Goal: Task Accomplishment & Management: Complete application form

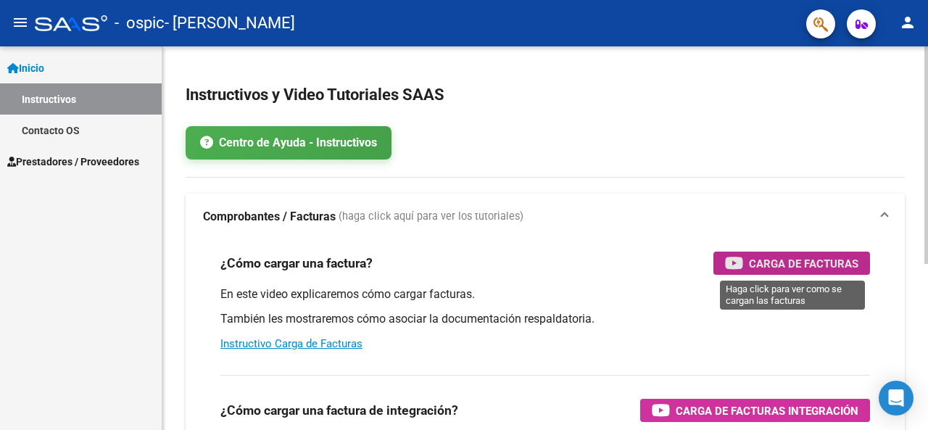
click at [790, 263] on span "Carga de Facturas" at bounding box center [803, 263] width 109 height 18
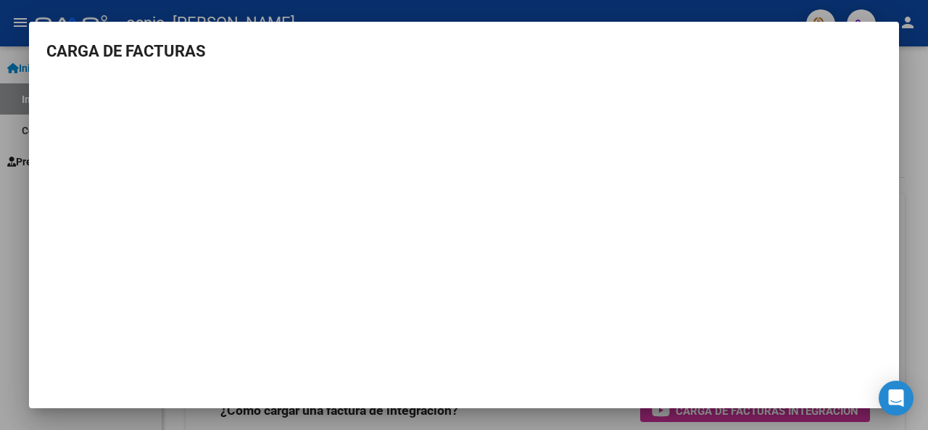
click at [64, 17] on div at bounding box center [464, 215] width 928 height 430
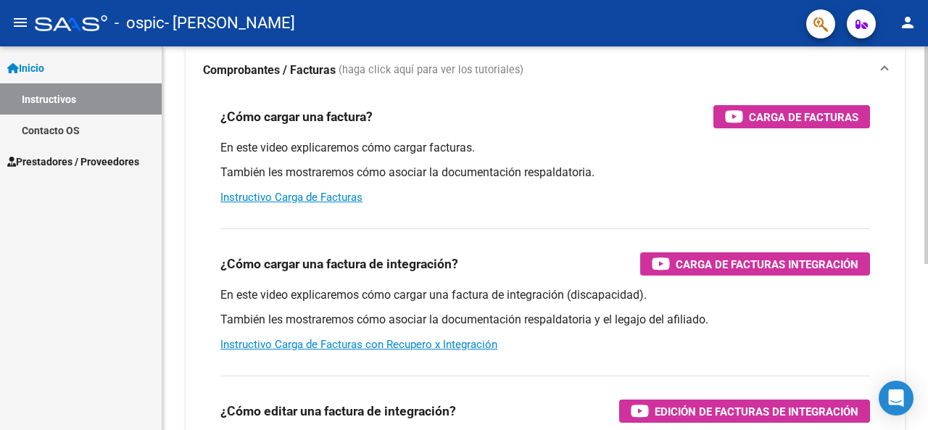
scroll to position [169, 0]
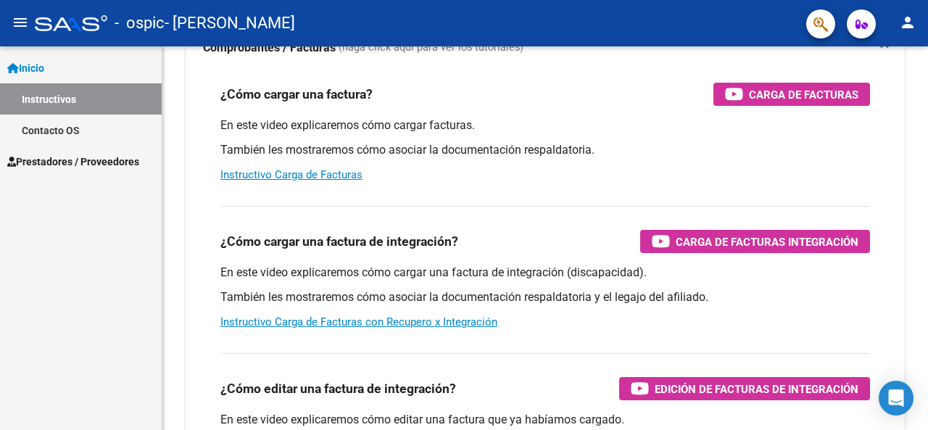
click at [60, 162] on span "Prestadores / Proveedores" at bounding box center [73, 162] width 132 height 16
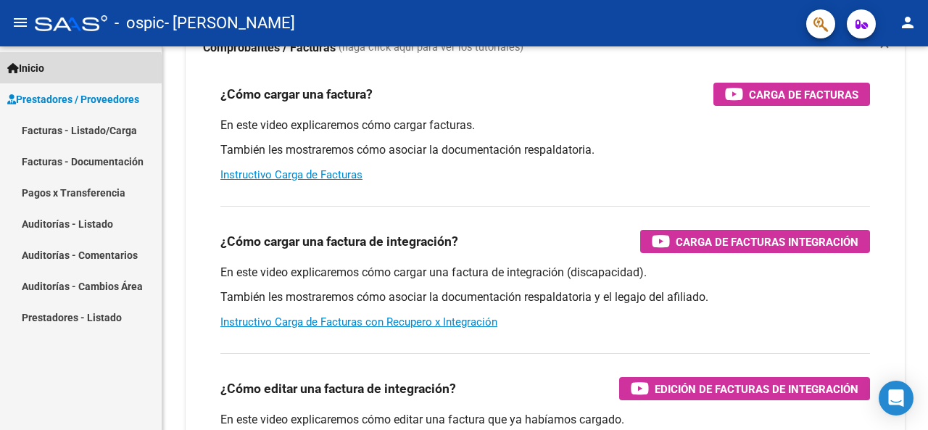
click at [32, 69] on span "Inicio" at bounding box center [25, 68] width 37 height 16
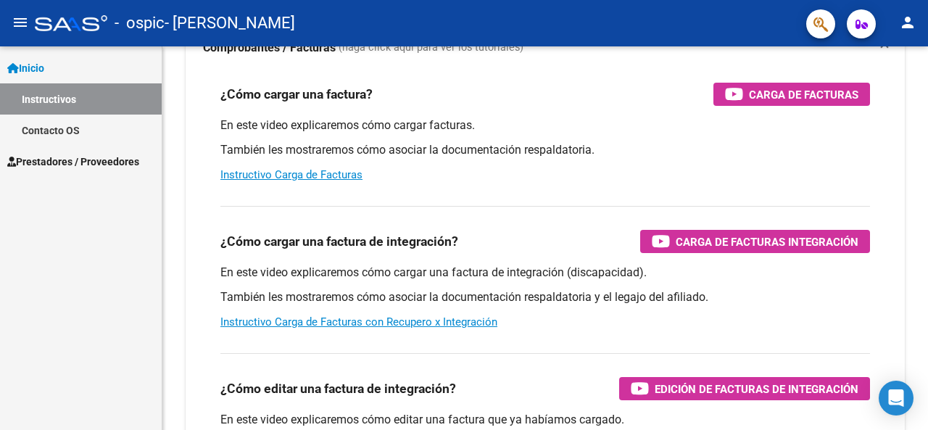
click at [16, 24] on mat-icon "menu" at bounding box center [20, 22] width 17 height 17
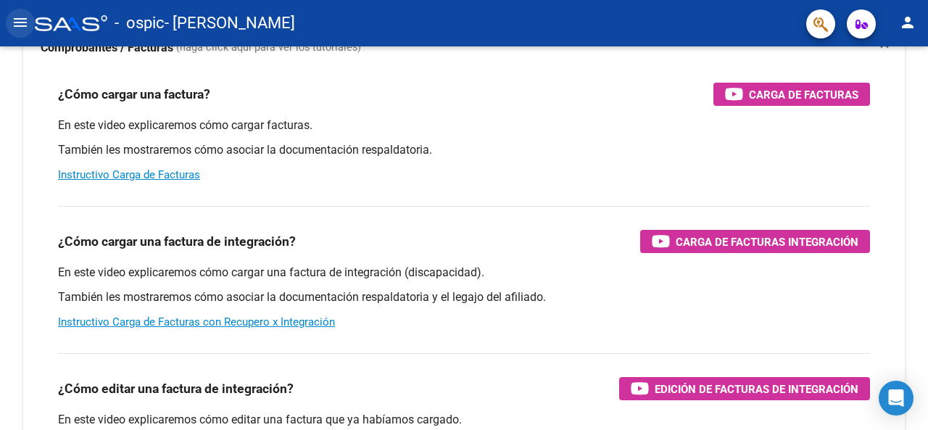
click at [16, 24] on mat-icon "menu" at bounding box center [20, 22] width 17 height 17
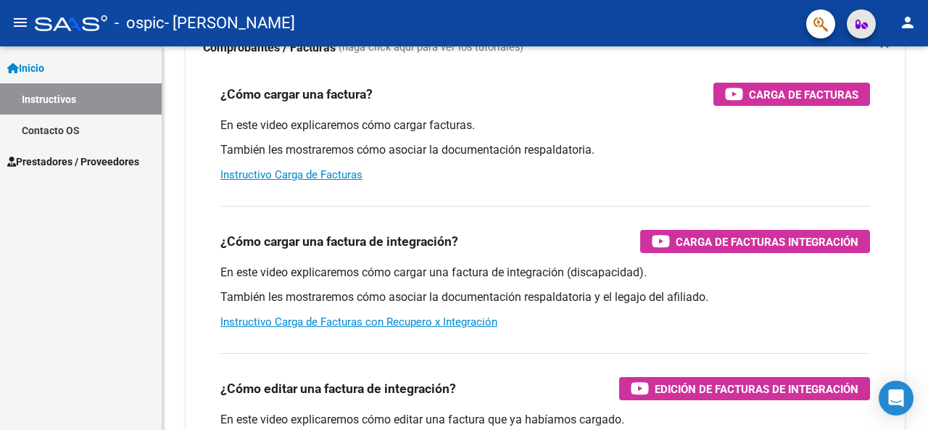
click at [863, 28] on icon "button" at bounding box center [861, 24] width 12 height 11
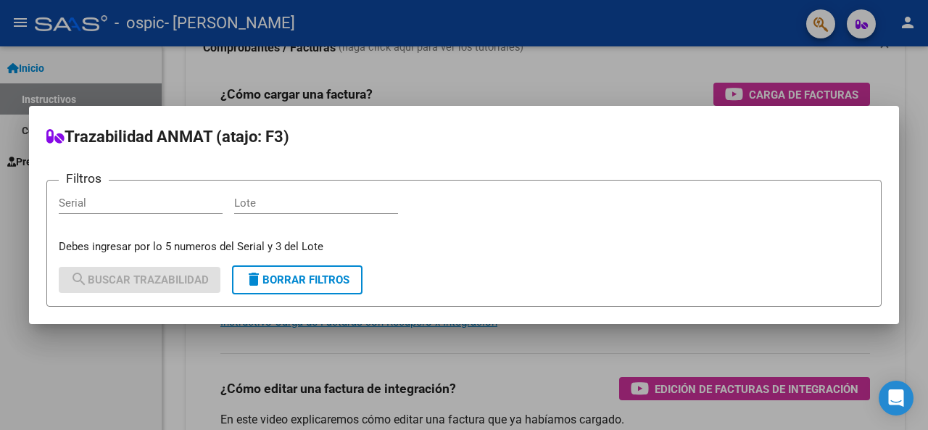
click at [863, 28] on div at bounding box center [464, 215] width 928 height 430
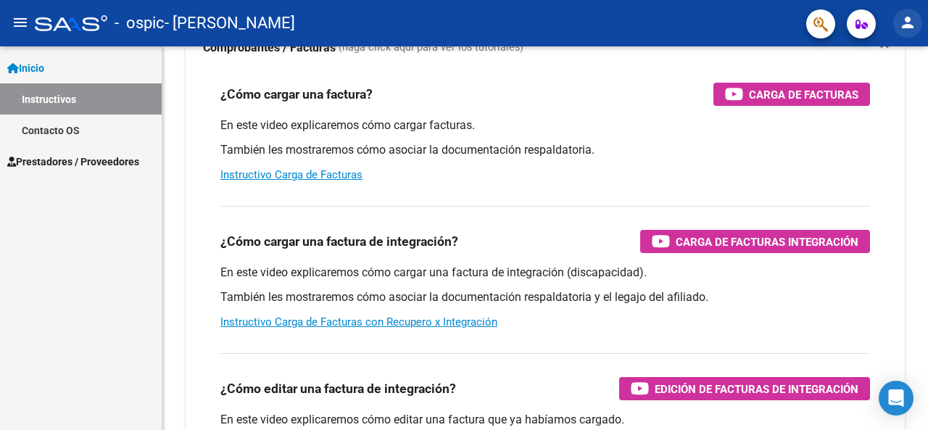
click at [904, 19] on mat-icon "person" at bounding box center [907, 22] width 17 height 17
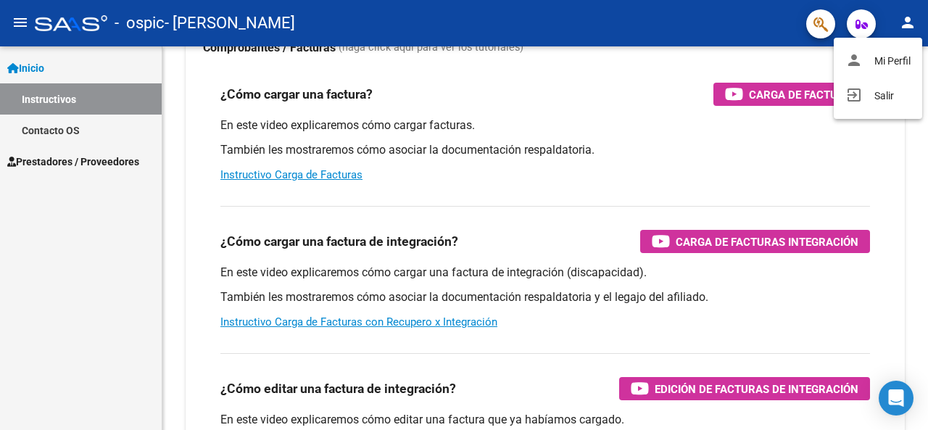
click at [42, 160] on div at bounding box center [464, 215] width 928 height 430
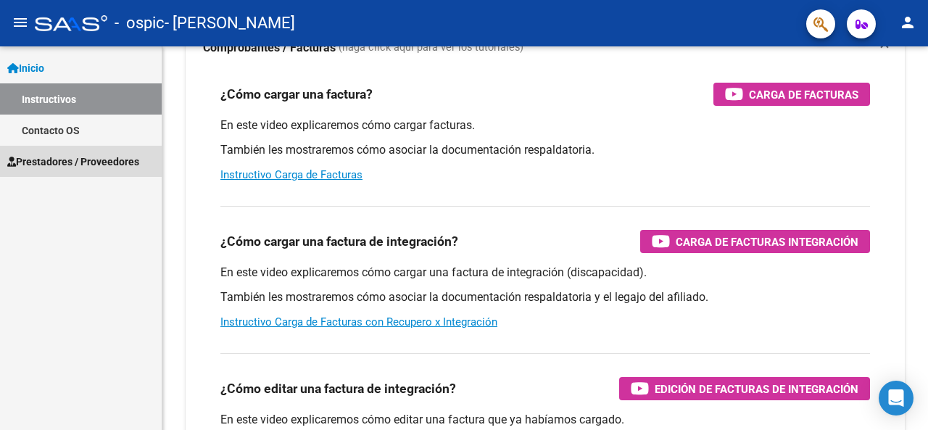
click at [42, 160] on span "Prestadores / Proveedores" at bounding box center [73, 162] width 132 height 16
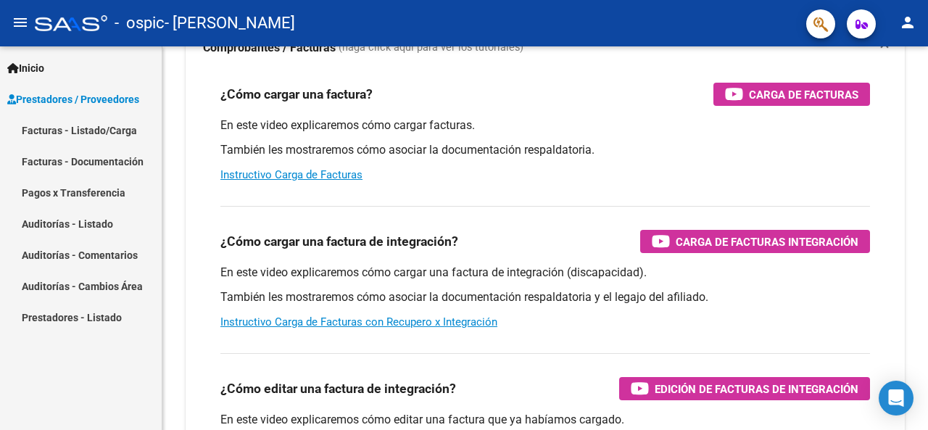
click at [39, 70] on span "Inicio" at bounding box center [25, 68] width 37 height 16
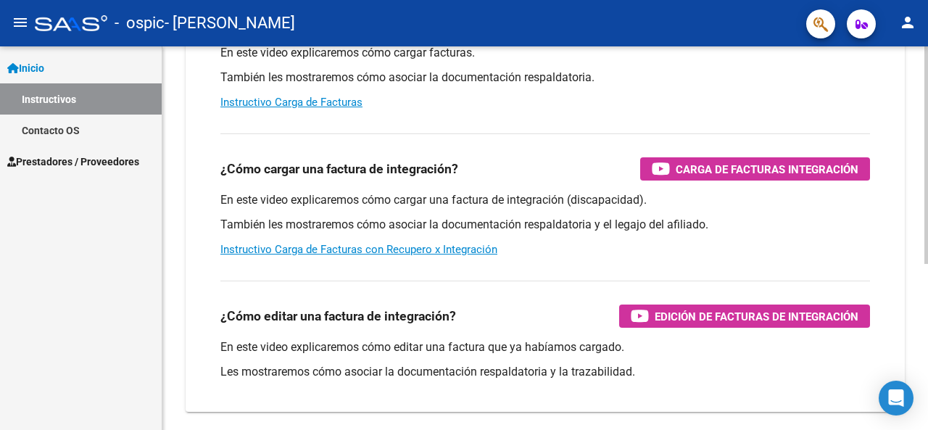
scroll to position [293, 0]
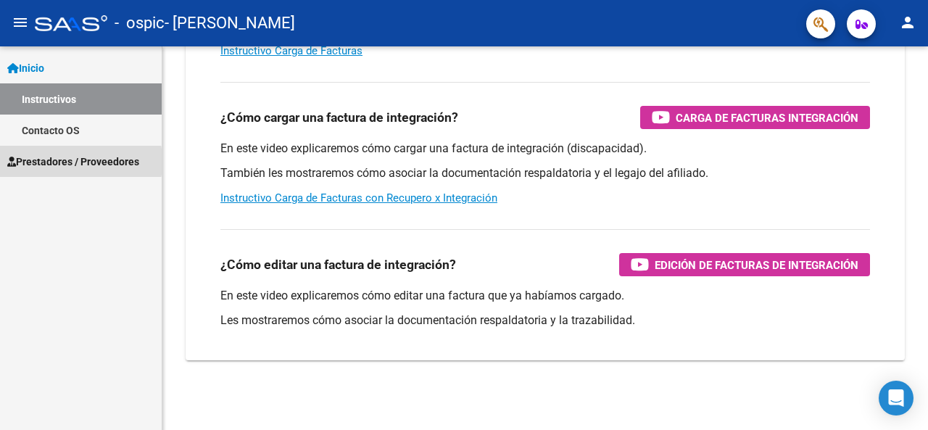
click at [41, 162] on span "Prestadores / Proveedores" at bounding box center [73, 162] width 132 height 16
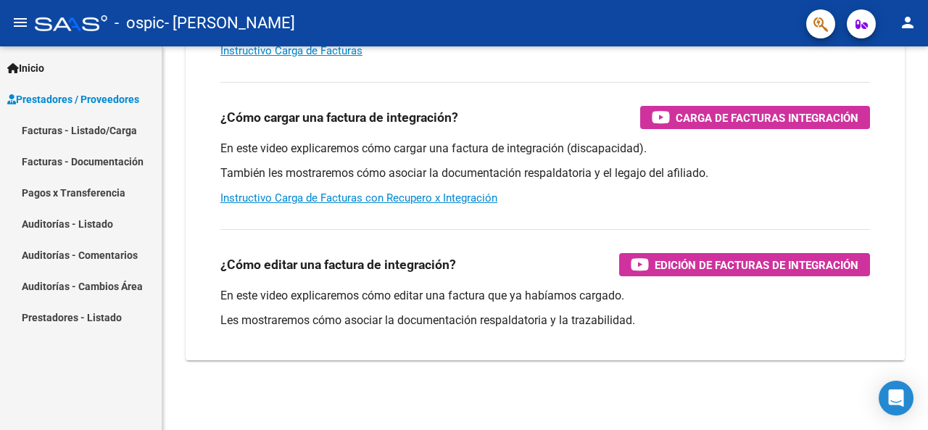
click at [57, 131] on link "Facturas - Listado/Carga" at bounding box center [81, 129] width 162 height 31
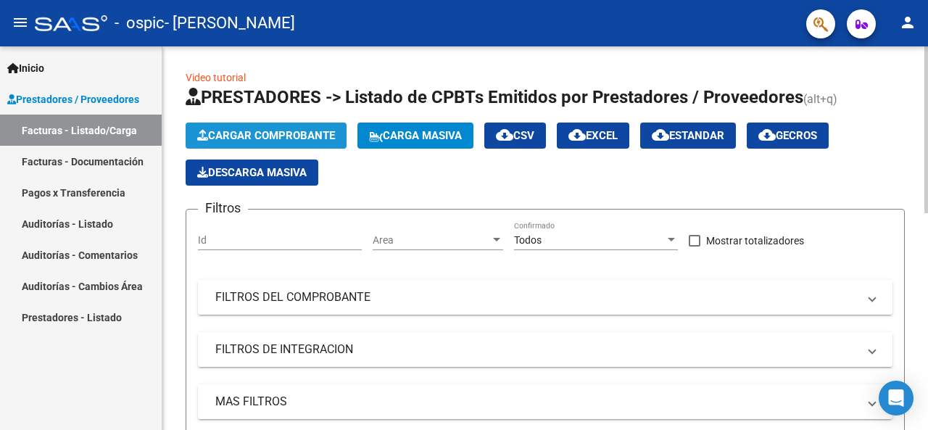
click at [270, 137] on span "Cargar Comprobante" at bounding box center [266, 135] width 138 height 13
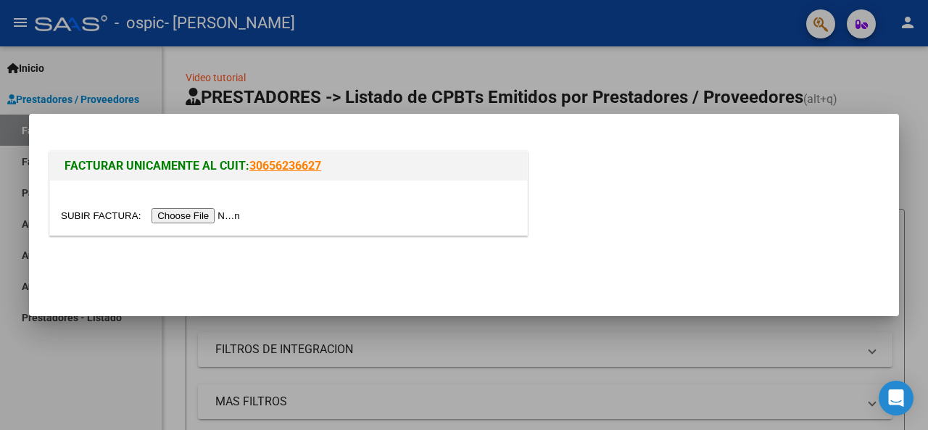
click at [207, 216] on input "file" at bounding box center [152, 215] width 183 height 15
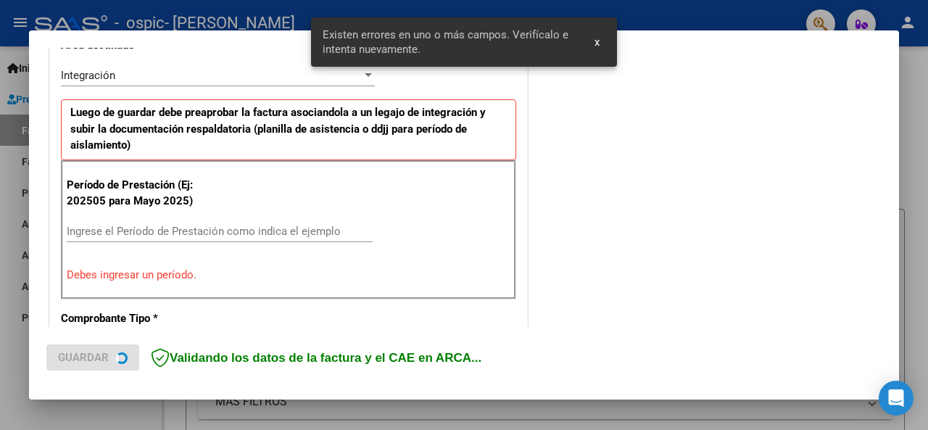
scroll to position [354, 0]
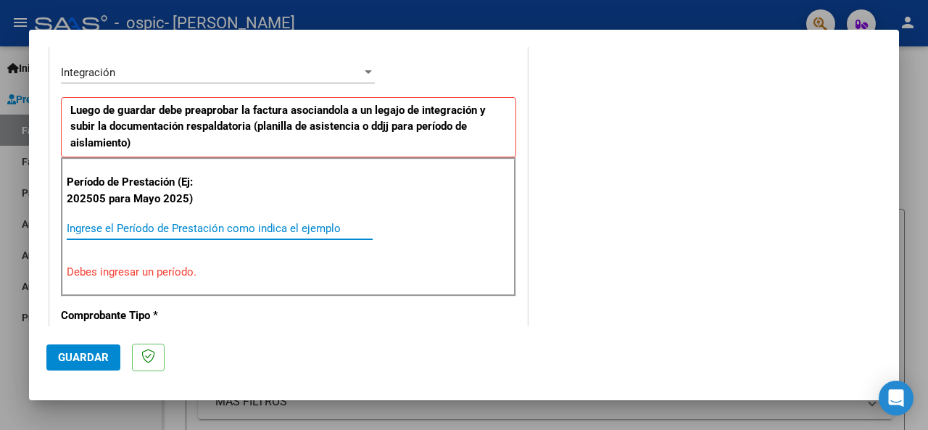
click at [157, 230] on input "Ingrese el Período de Prestación como indica el ejemplo" at bounding box center [220, 228] width 306 height 13
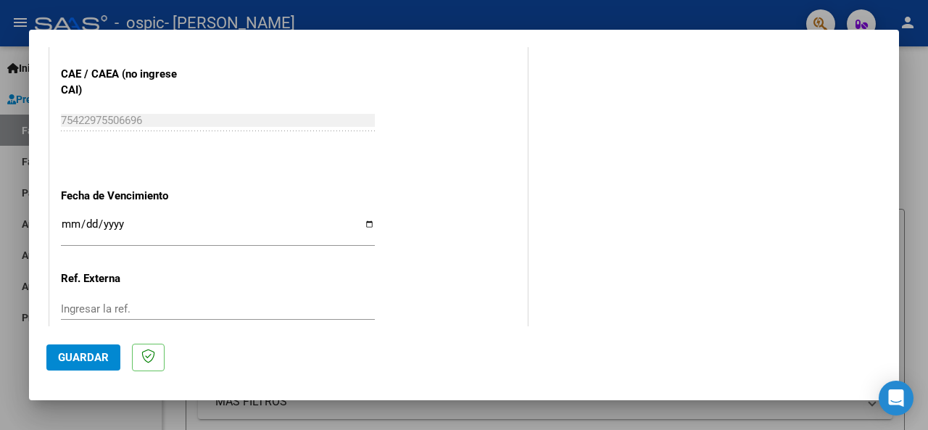
scroll to position [958, 0]
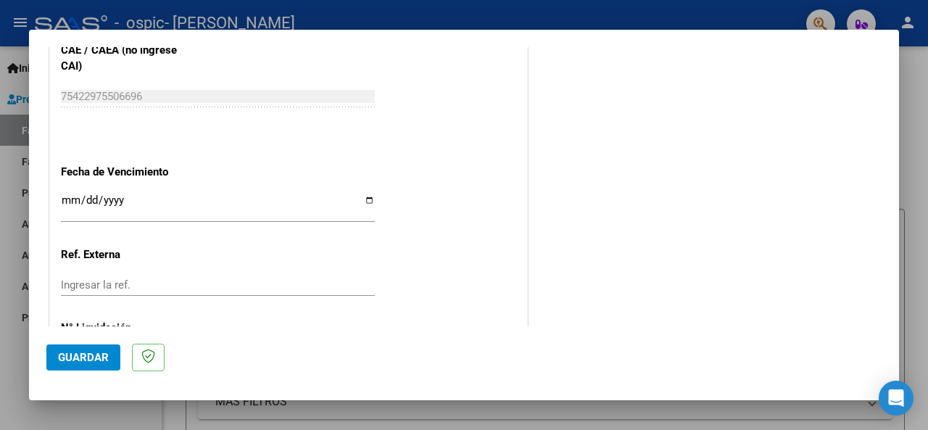
type input "202509"
click at [88, 202] on input "Ingresar la fecha" at bounding box center [218, 205] width 314 height 23
click at [364, 202] on input "Ingresar la fecha" at bounding box center [218, 205] width 314 height 23
type input "[DATE]"
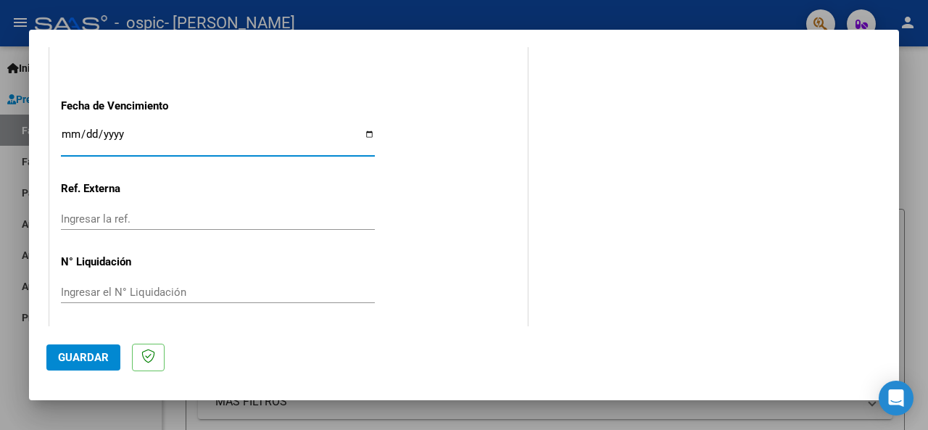
scroll to position [1029, 0]
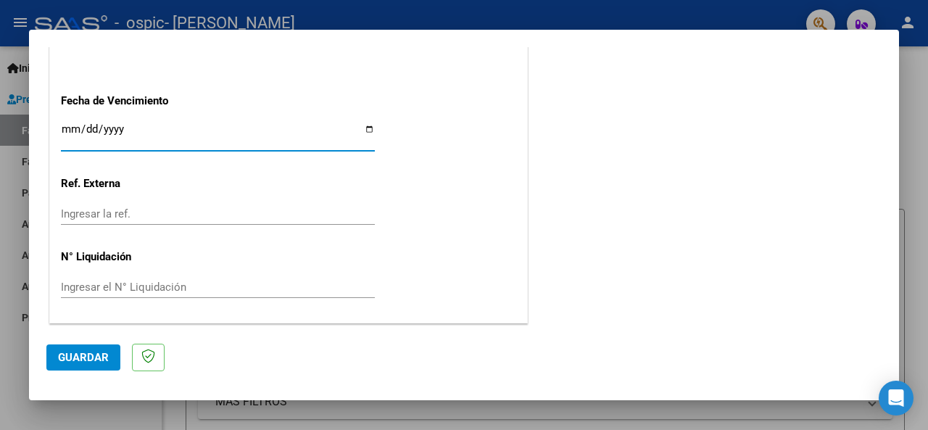
click at [109, 362] on button "Guardar" at bounding box center [83, 357] width 74 height 26
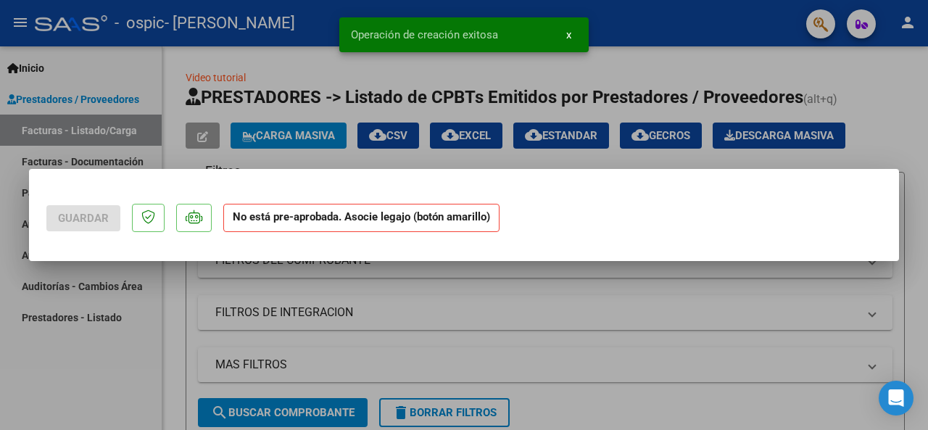
scroll to position [0, 0]
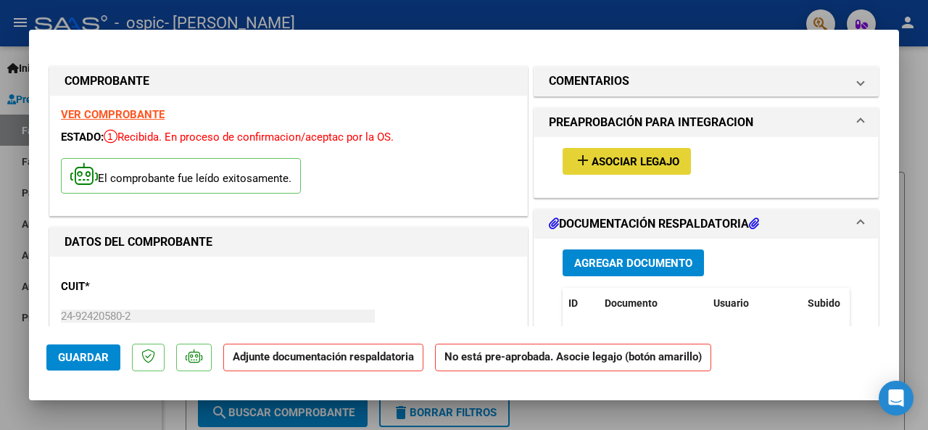
click at [602, 165] on span "Asociar Legajo" at bounding box center [635, 161] width 88 height 13
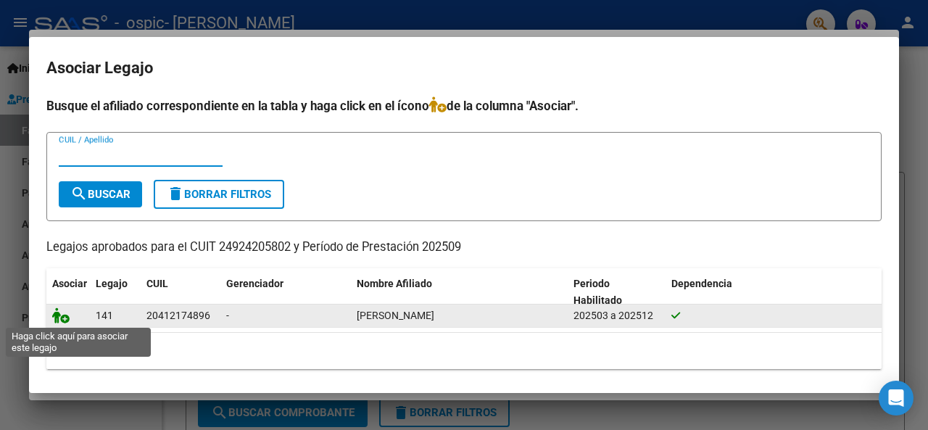
click at [62, 321] on icon at bounding box center [60, 315] width 17 height 16
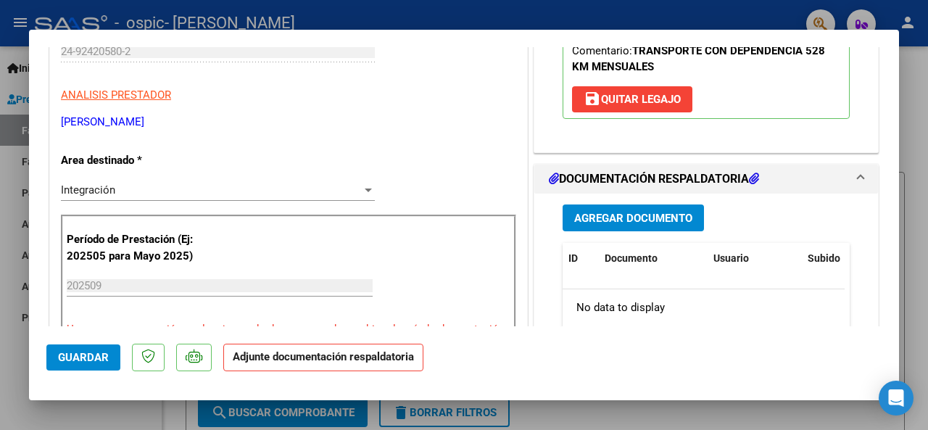
scroll to position [266, 0]
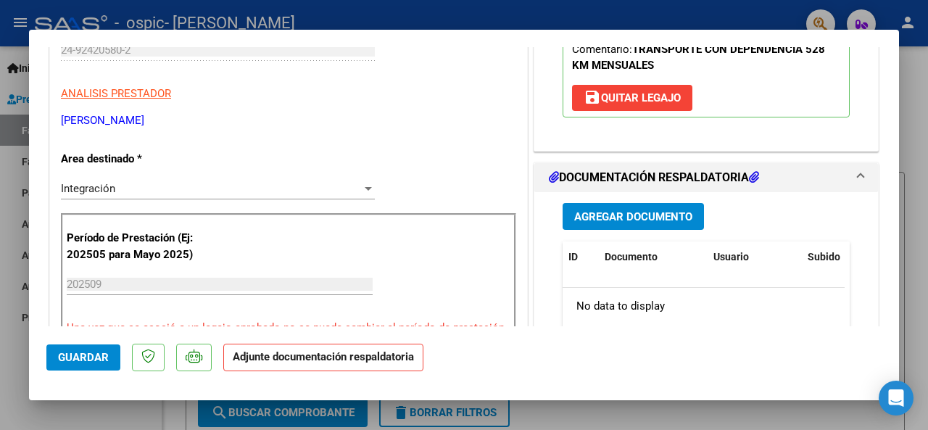
click at [604, 214] on span "Agregar Documento" at bounding box center [633, 216] width 118 height 13
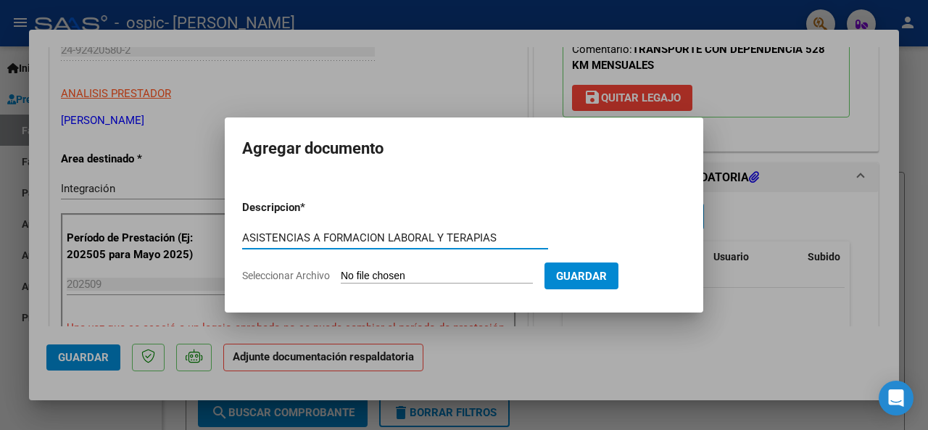
type input "ASISTENCIAS A FORMACION LABORAL Y TERAPIAS"
click at [388, 274] on input "Seleccionar Archivo" at bounding box center [437, 277] width 192 height 14
type input "C:\fakepath\153 ASIST A TERAPIAS Y FORMAC LABORAL.pdf"
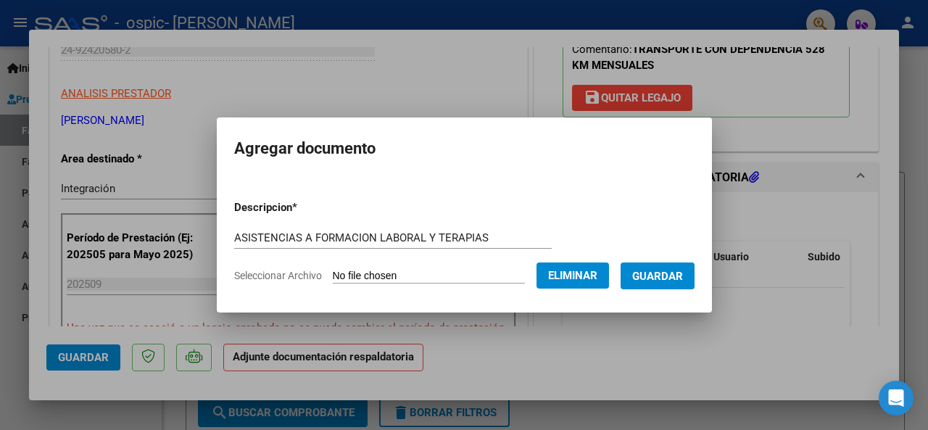
click at [683, 279] on span "Guardar" at bounding box center [657, 276] width 51 height 13
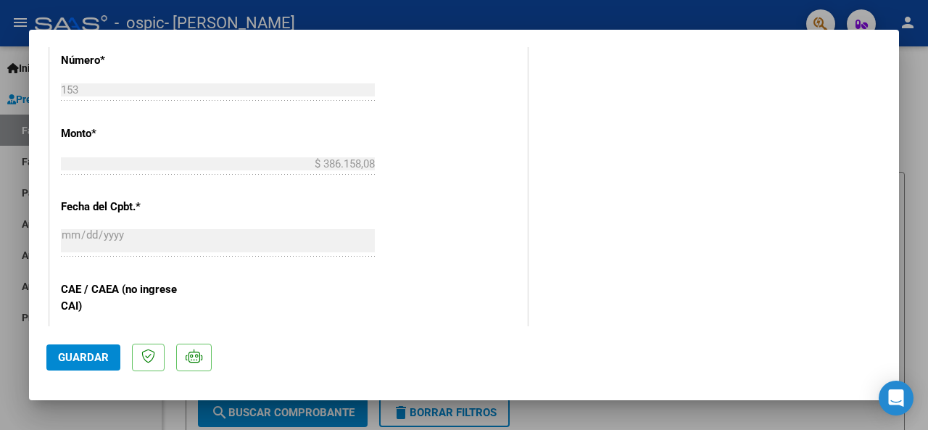
scroll to position [725, 0]
click at [80, 356] on span "Guardar" at bounding box center [83, 357] width 51 height 13
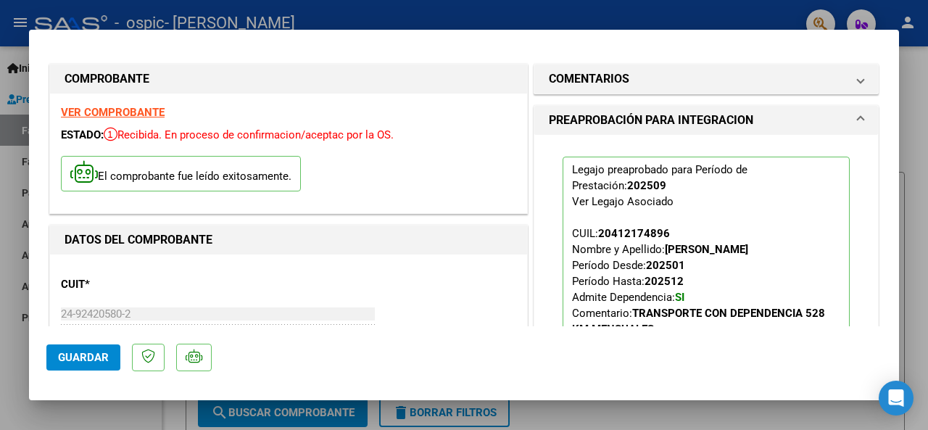
scroll to position [0, 0]
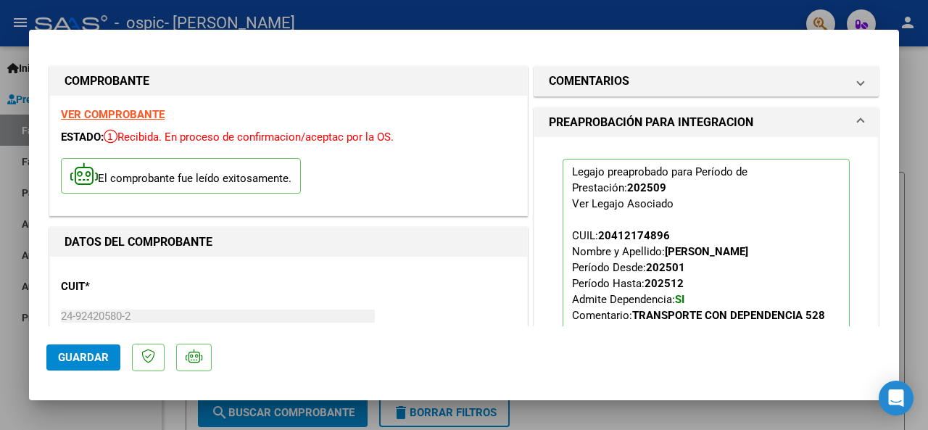
click at [68, 354] on span "Guardar" at bounding box center [83, 357] width 51 height 13
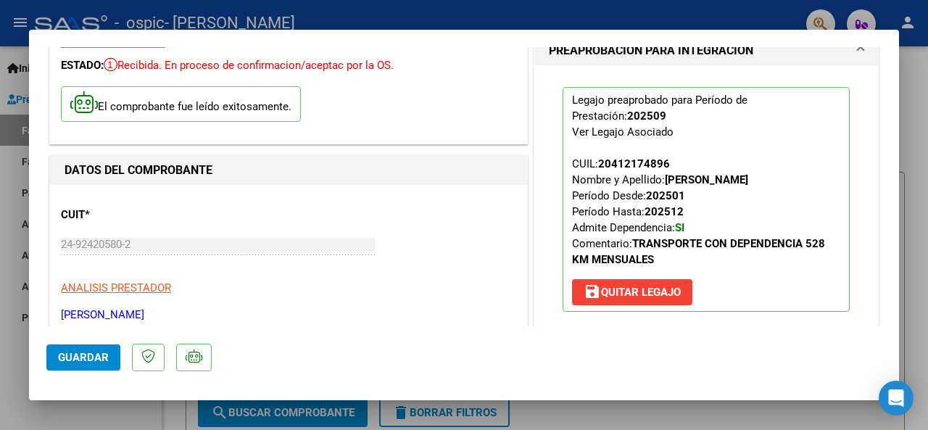
scroll to position [72, 0]
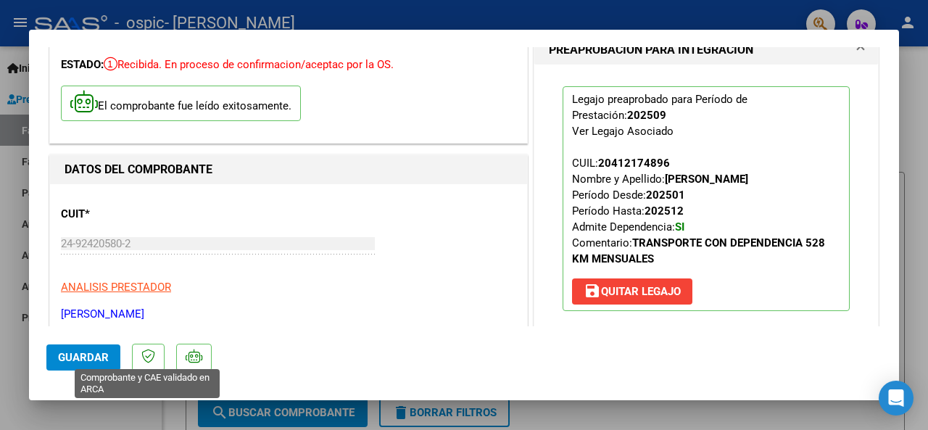
click at [150, 355] on icon at bounding box center [148, 356] width 14 height 14
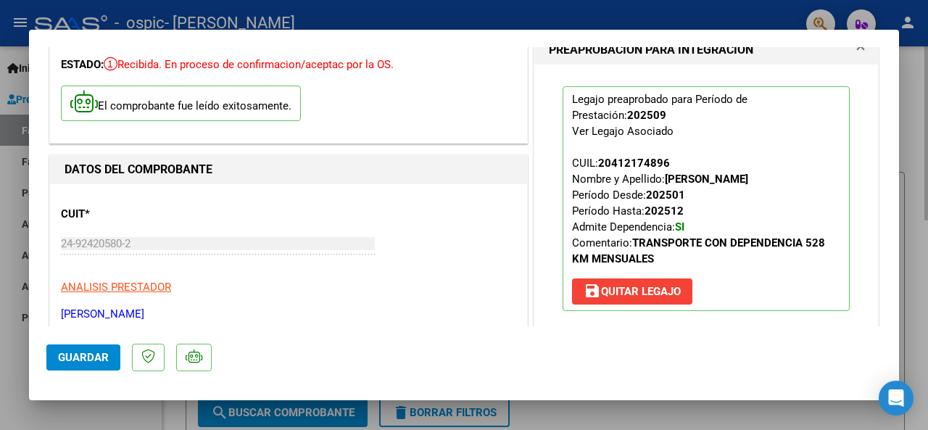
click at [922, 75] on div at bounding box center [464, 215] width 928 height 430
type input "$ 0,00"
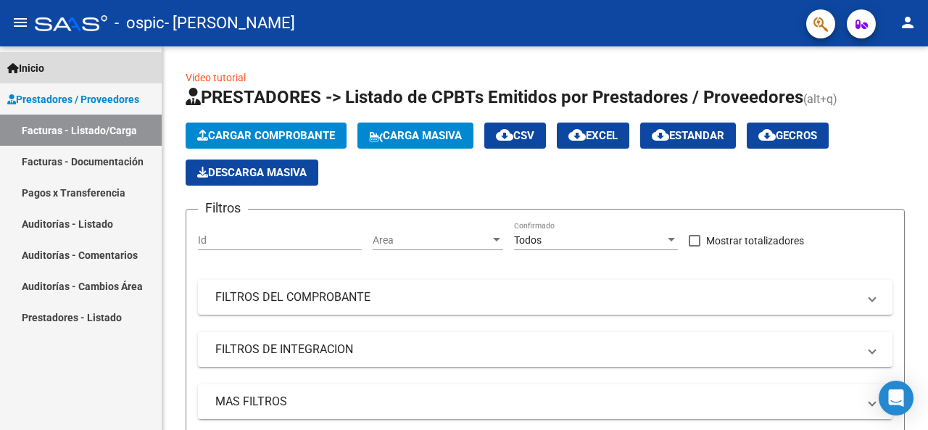
click at [41, 67] on span "Inicio" at bounding box center [25, 68] width 37 height 16
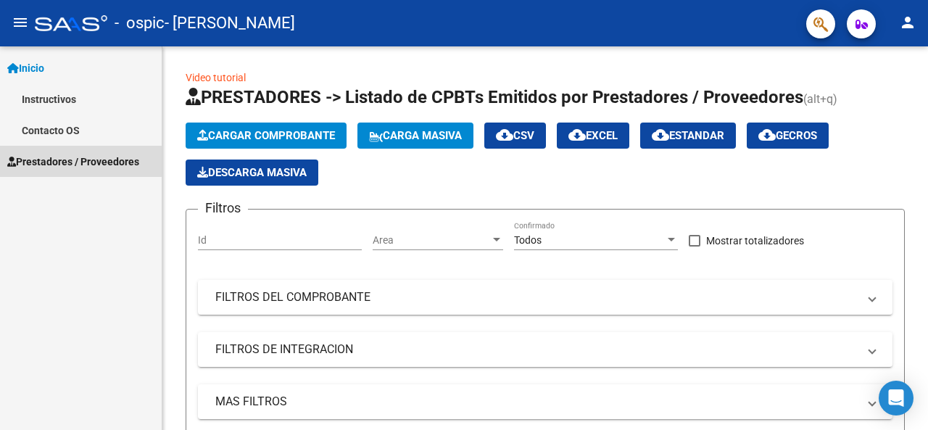
click at [47, 163] on span "Prestadores / Proveedores" at bounding box center [73, 162] width 132 height 16
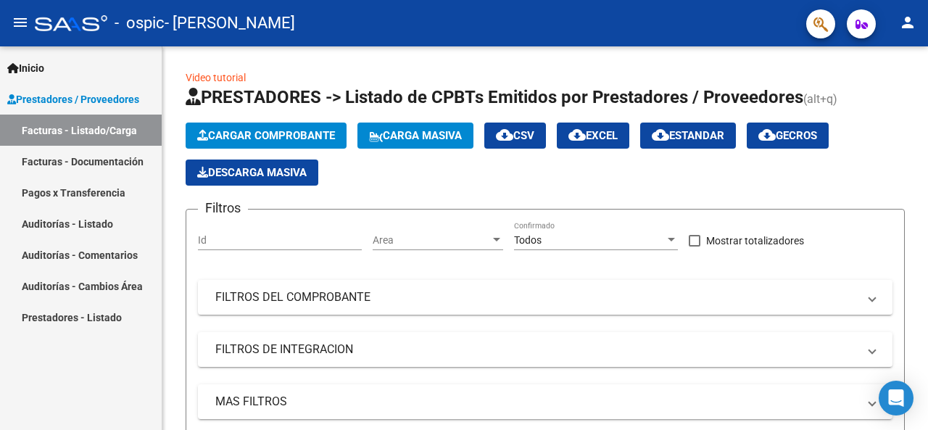
click at [80, 126] on link "Facturas - Listado/Carga" at bounding box center [81, 129] width 162 height 31
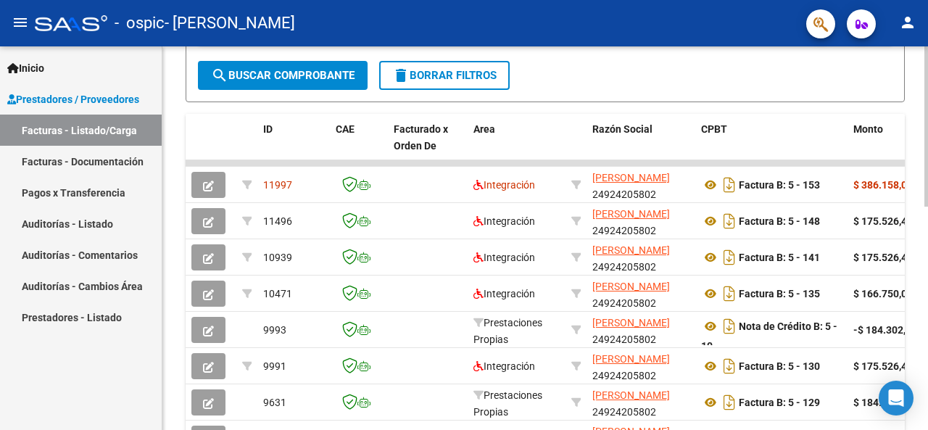
scroll to position [386, 0]
